Goal: Information Seeking & Learning: Learn about a topic

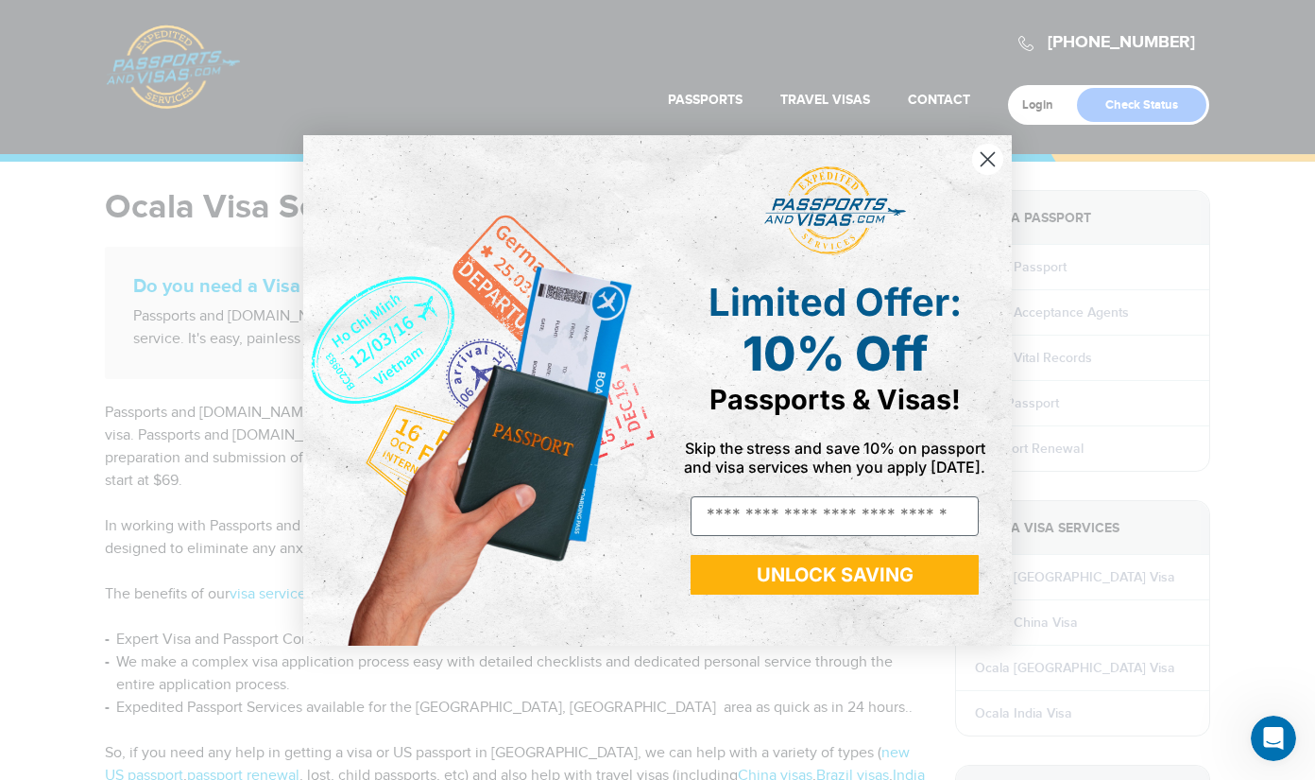
click at [988, 157] on circle "Close dialog" at bounding box center [987, 158] width 31 height 31
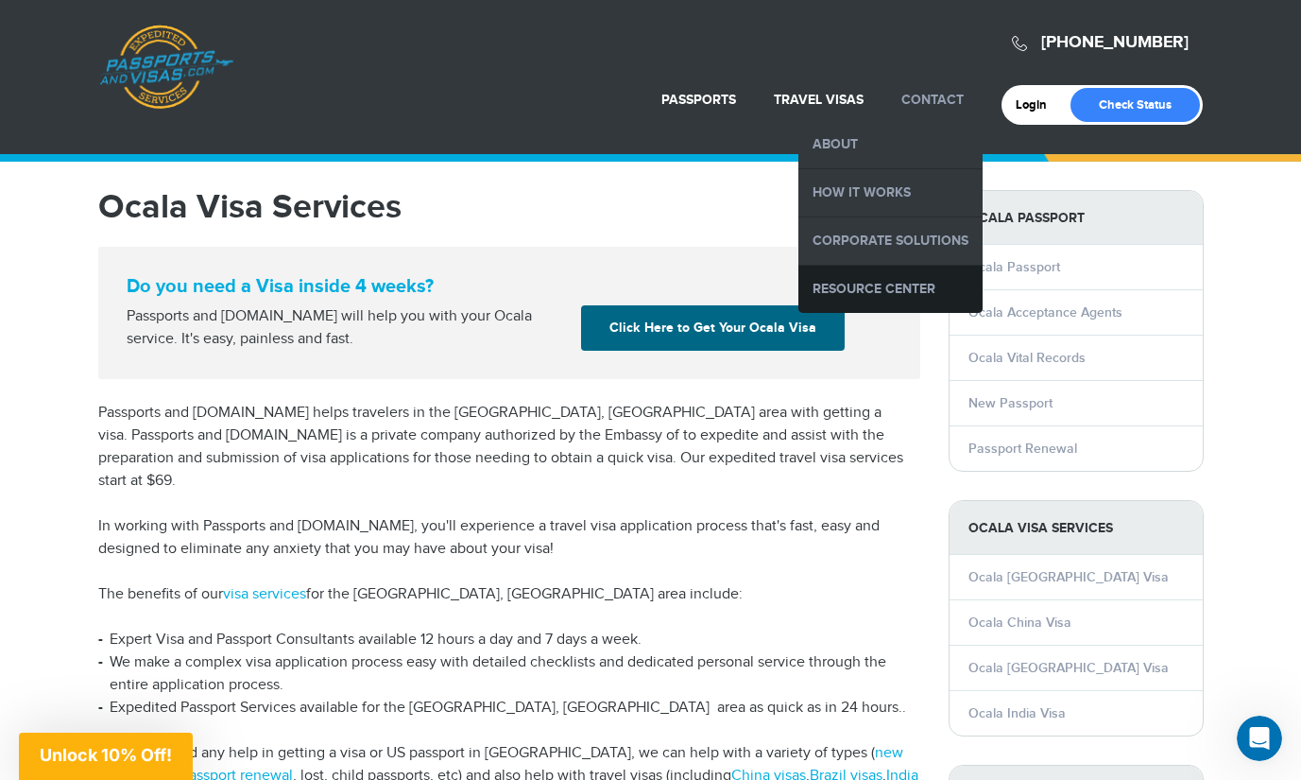
click at [868, 285] on link "Resource Center" at bounding box center [891, 289] width 184 height 47
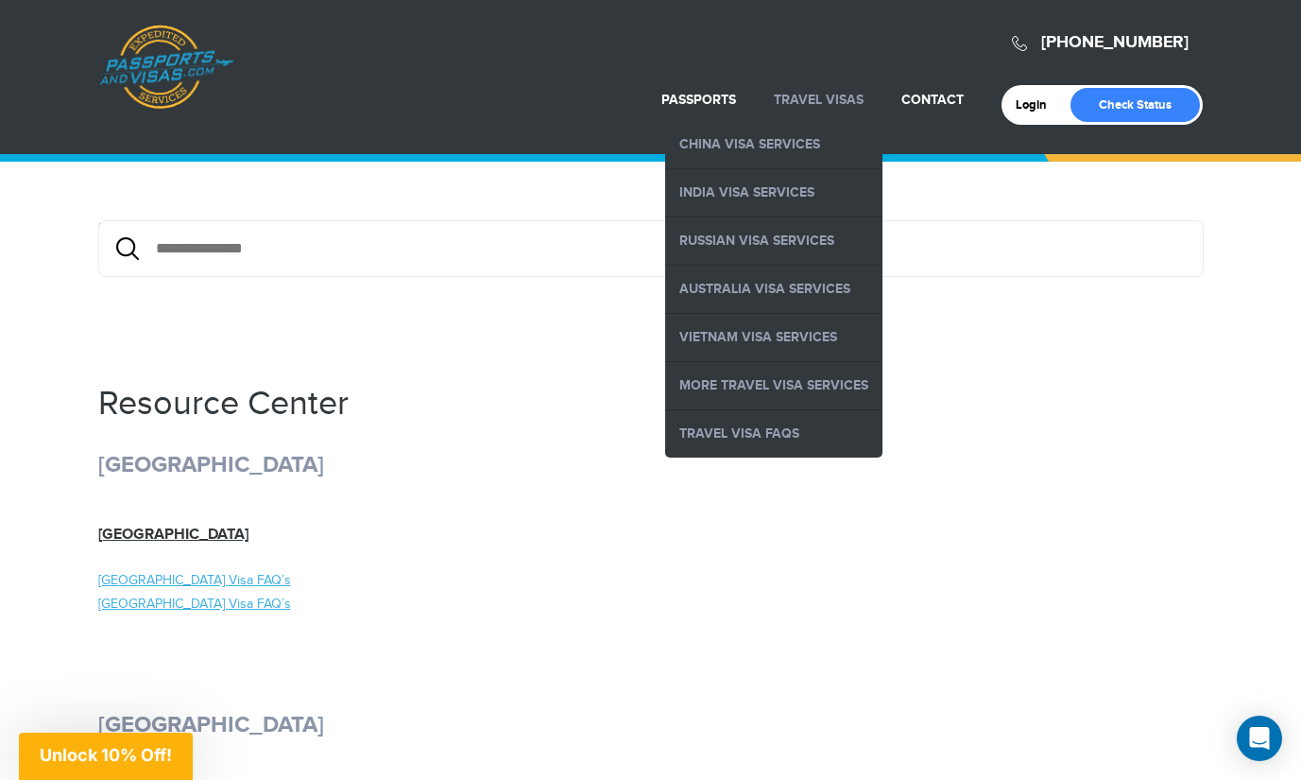
click at [822, 106] on link "Travel Visas" at bounding box center [819, 100] width 90 height 16
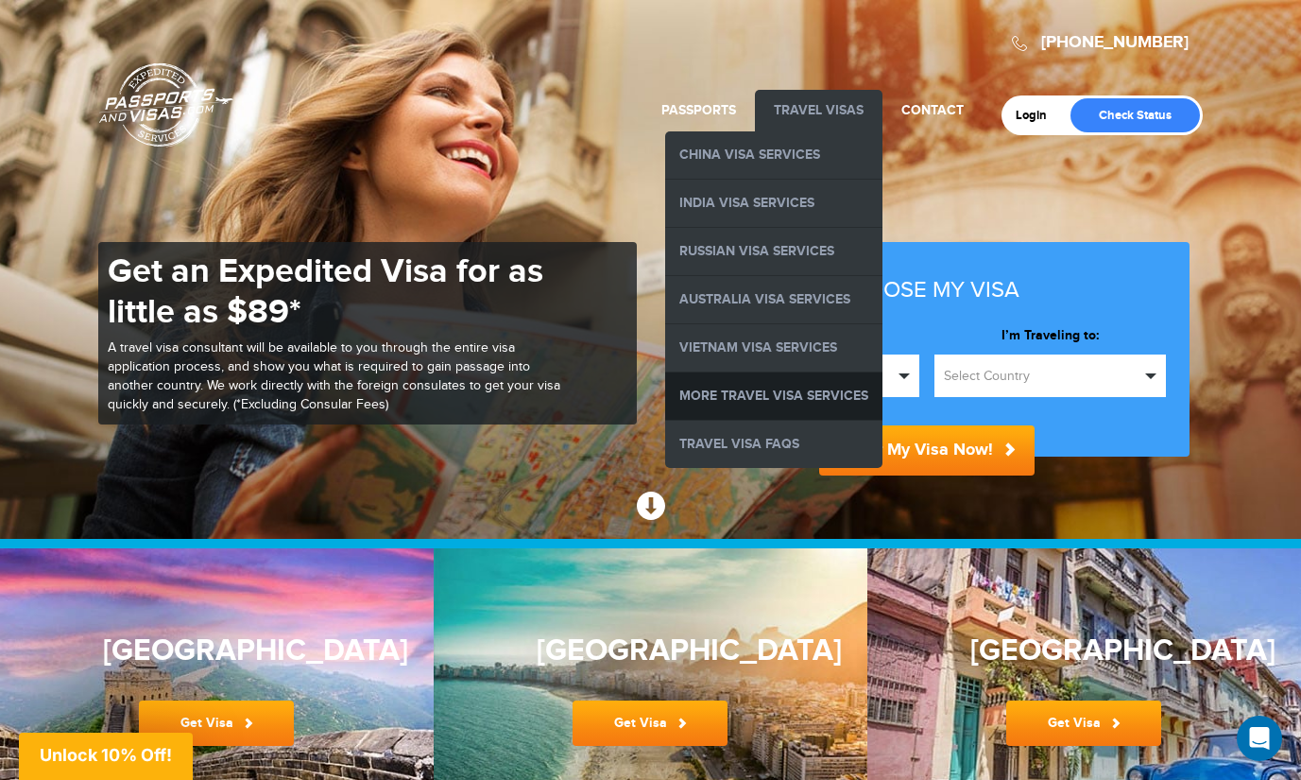
click at [760, 395] on link "More Travel Visa Services" at bounding box center [773, 395] width 217 height 47
